Goal: Navigation & Orientation: Find specific page/section

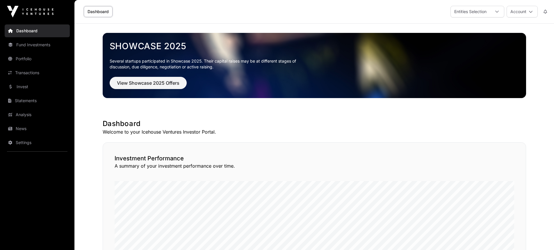
click at [24, 72] on link "Transactions" at bounding box center [37, 72] width 65 height 13
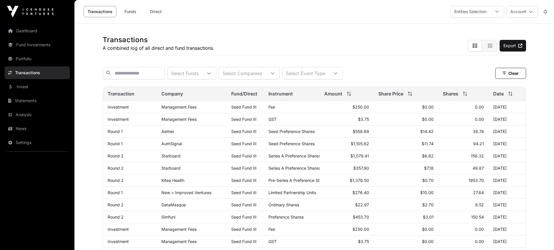
scroll to position [116, 0]
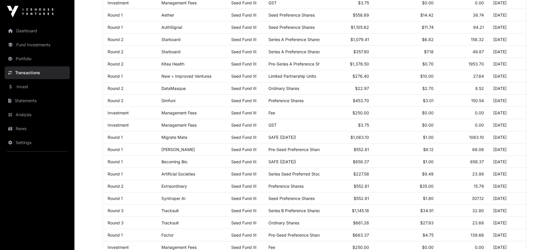
click at [23, 29] on link "Dashboard" at bounding box center [37, 30] width 65 height 13
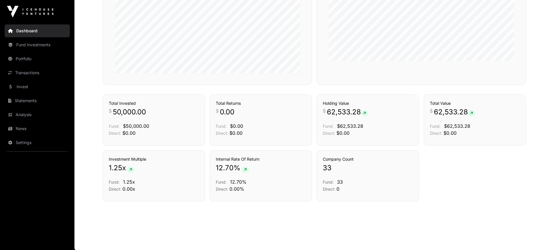
scroll to position [375, 0]
click at [24, 59] on link "Portfolio" at bounding box center [37, 58] width 65 height 13
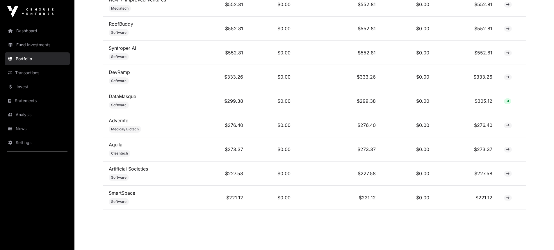
scroll to position [886, 0]
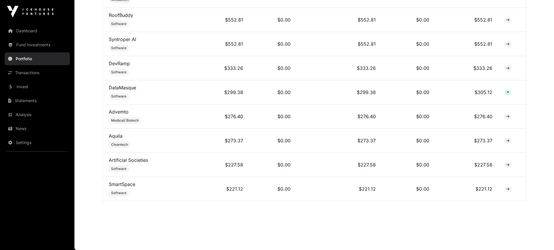
click at [113, 184] on link "SmartSpace" at bounding box center [122, 184] width 26 height 6
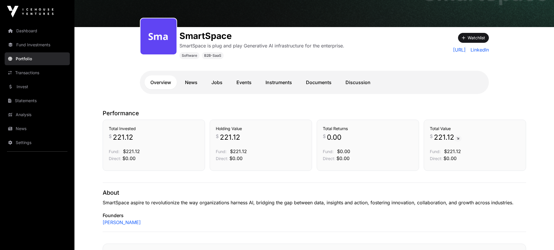
scroll to position [31, 0]
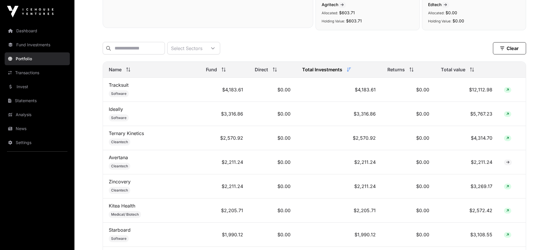
scroll to position [187, 0]
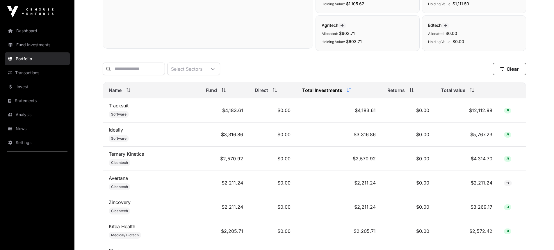
click at [119, 109] on link "Tracksuit" at bounding box center [119, 106] width 20 height 6
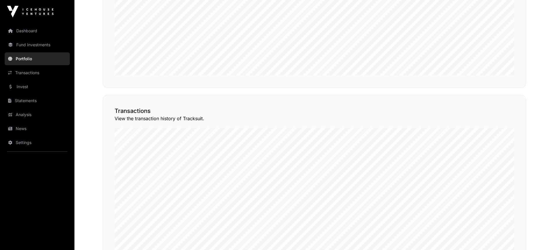
scroll to position [365, 0]
